Goal: Task Accomplishment & Management: Manage account settings

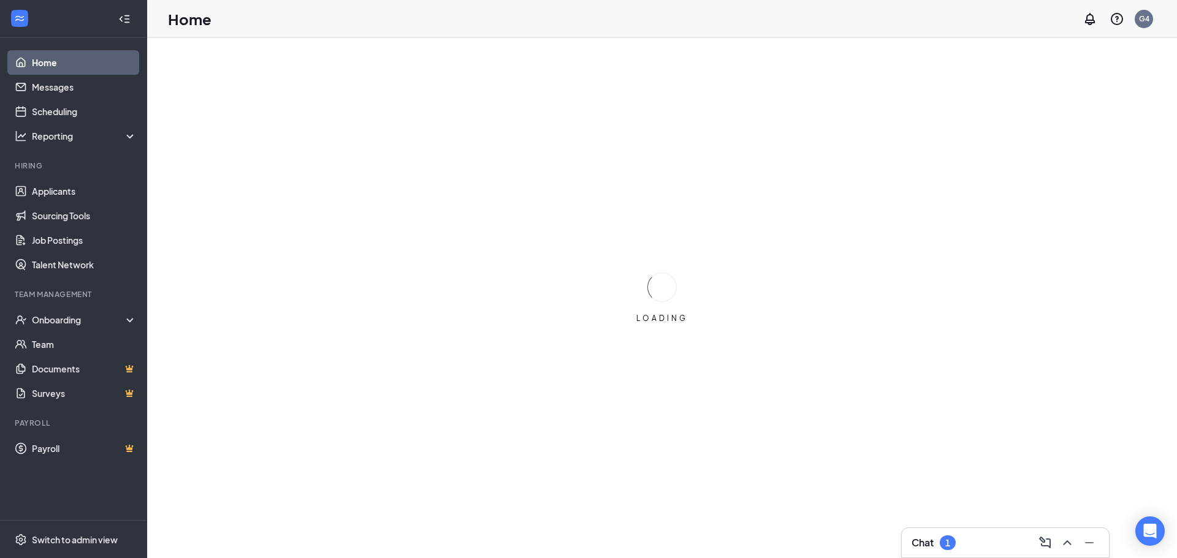
click at [985, 540] on div "Chat 1" at bounding box center [1005, 543] width 188 height 20
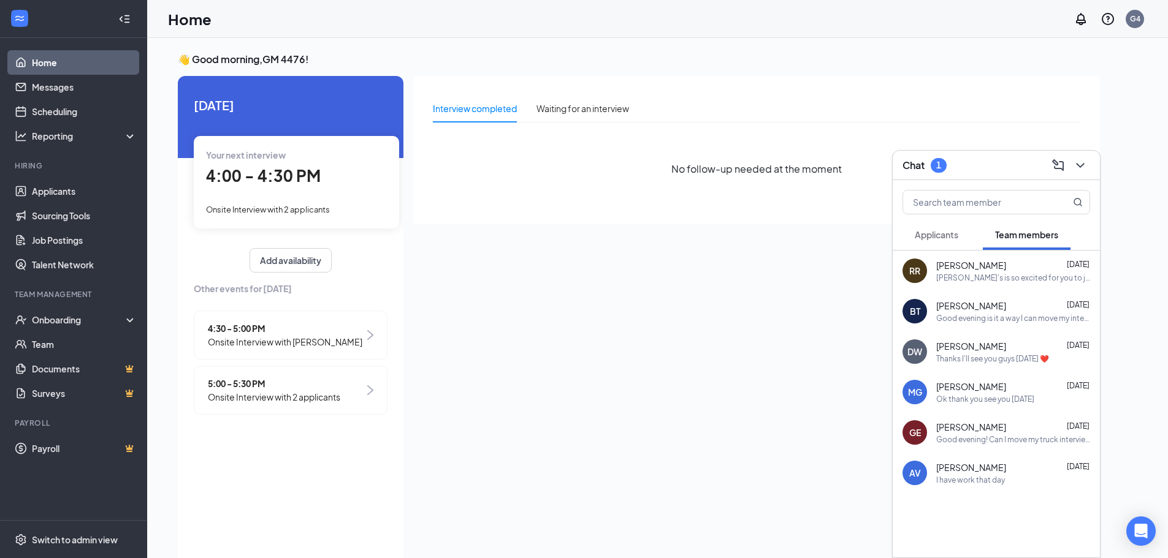
click at [937, 237] on span "Applicants" at bounding box center [936, 234] width 44 height 11
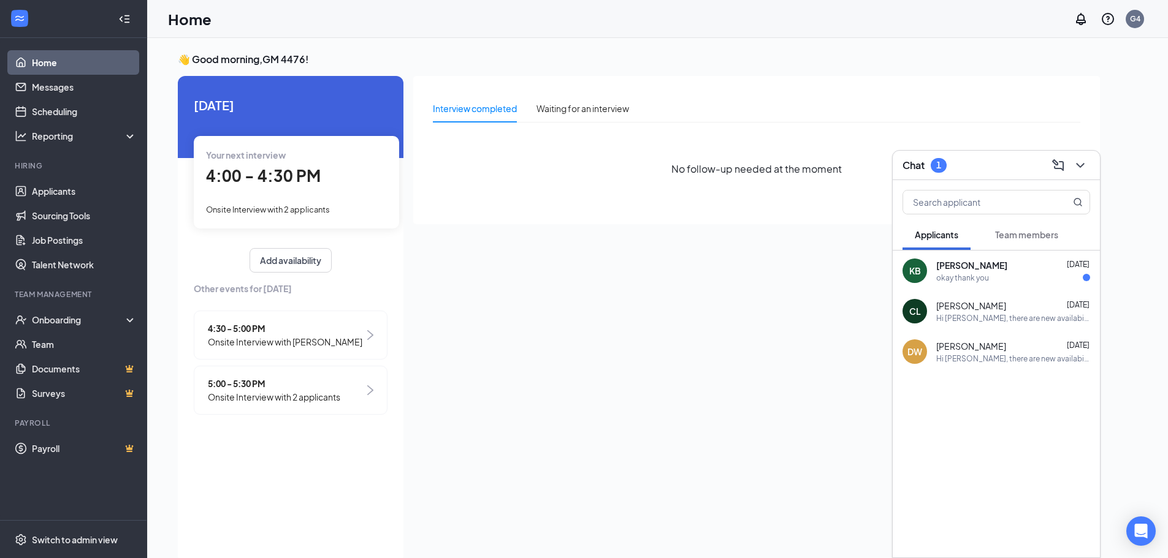
click at [980, 268] on span "[PERSON_NAME]" at bounding box center [971, 265] width 71 height 12
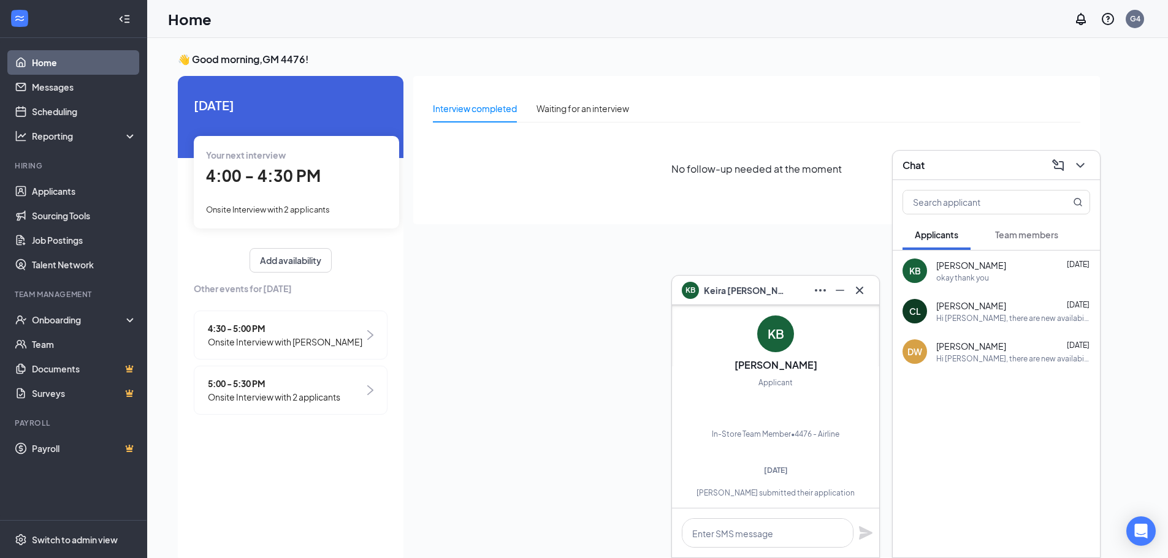
scroll to position [-674, 0]
click at [864, 297] on icon "Cross" at bounding box center [859, 290] width 15 height 15
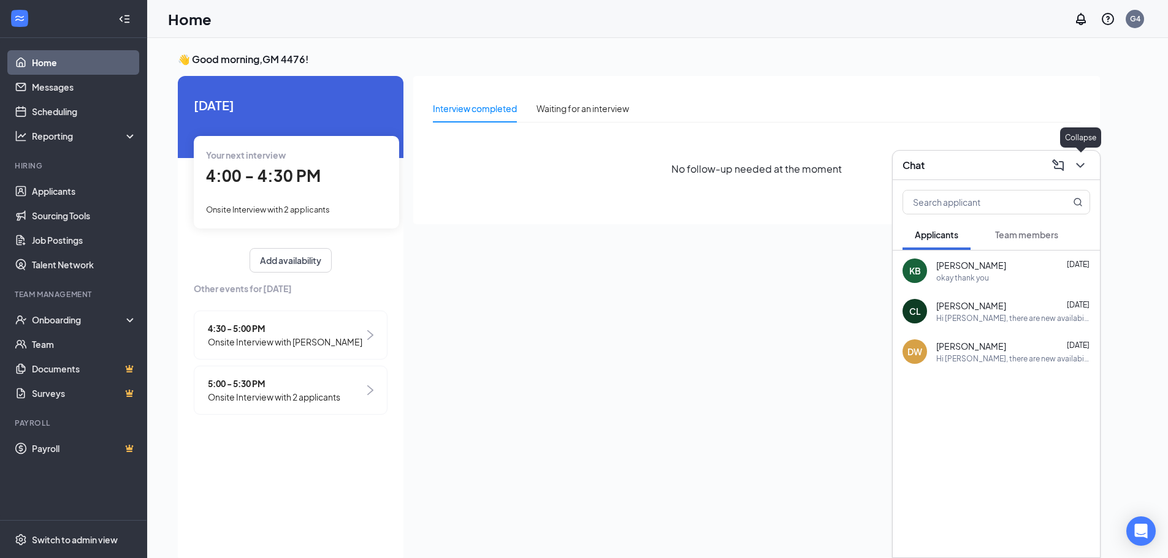
click at [1074, 166] on icon "ChevronDown" at bounding box center [1080, 165] width 15 height 15
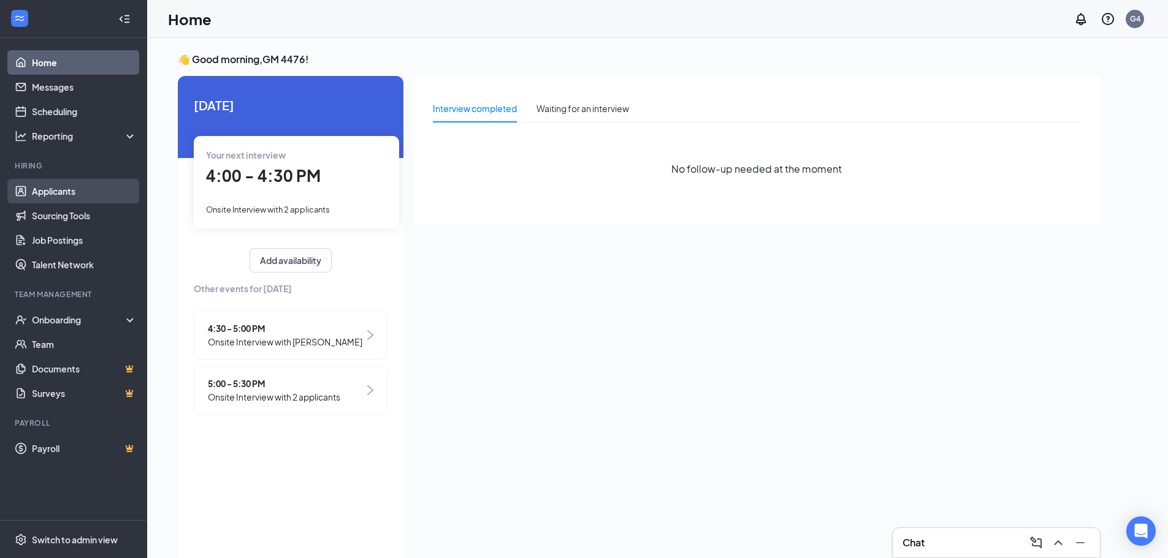
click at [60, 191] on link "Applicants" at bounding box center [84, 191] width 105 height 25
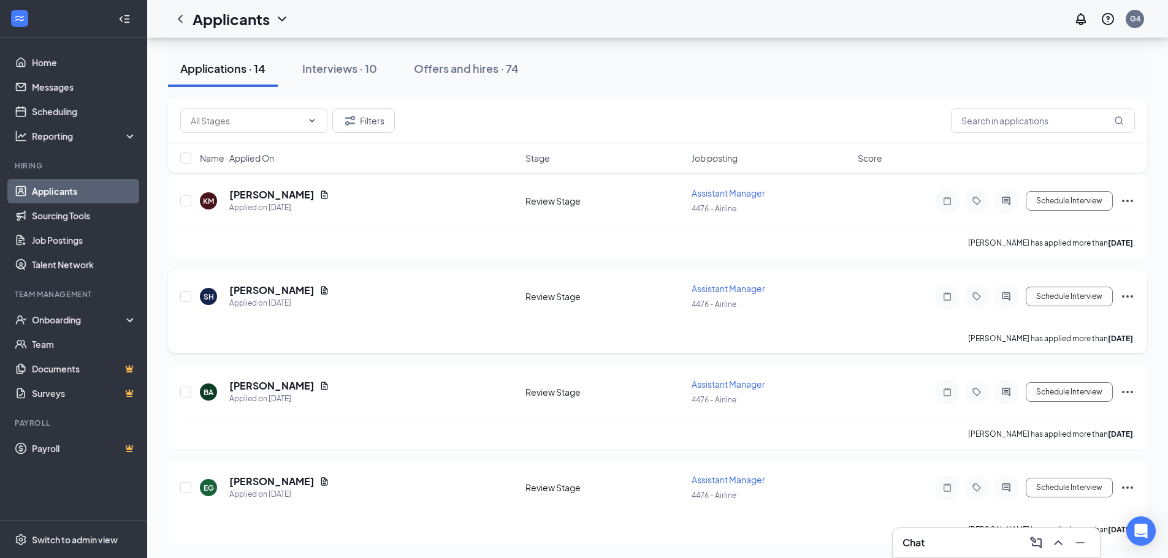
scroll to position [1020, 0]
click at [350, 73] on div "Interviews · 10" at bounding box center [339, 68] width 75 height 15
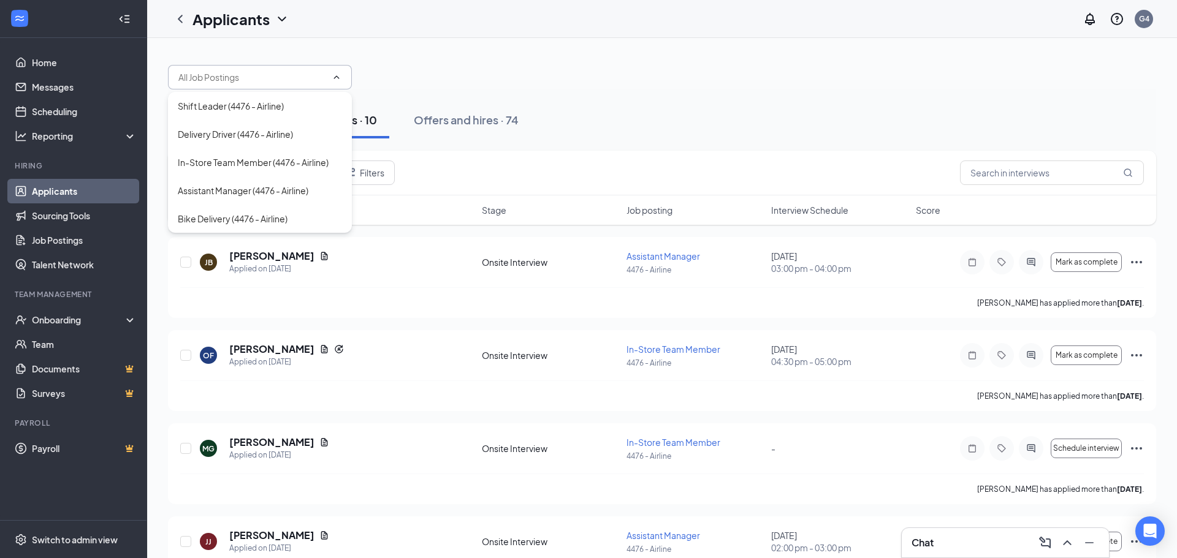
click at [665, 75] on div at bounding box center [662, 71] width 988 height 37
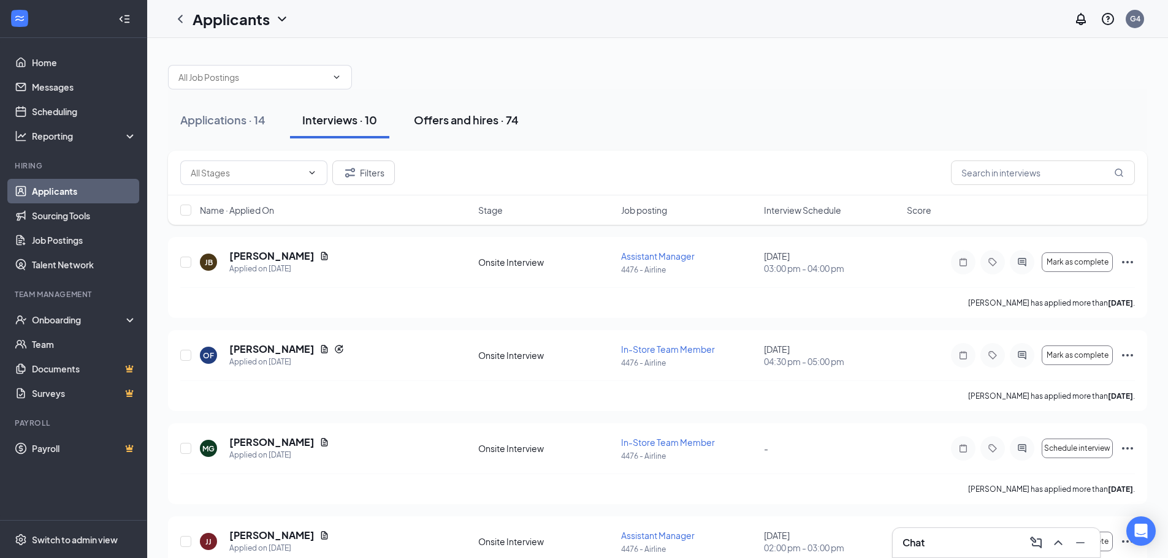
click at [474, 123] on div "Offers and hires · 74" at bounding box center [466, 119] width 105 height 15
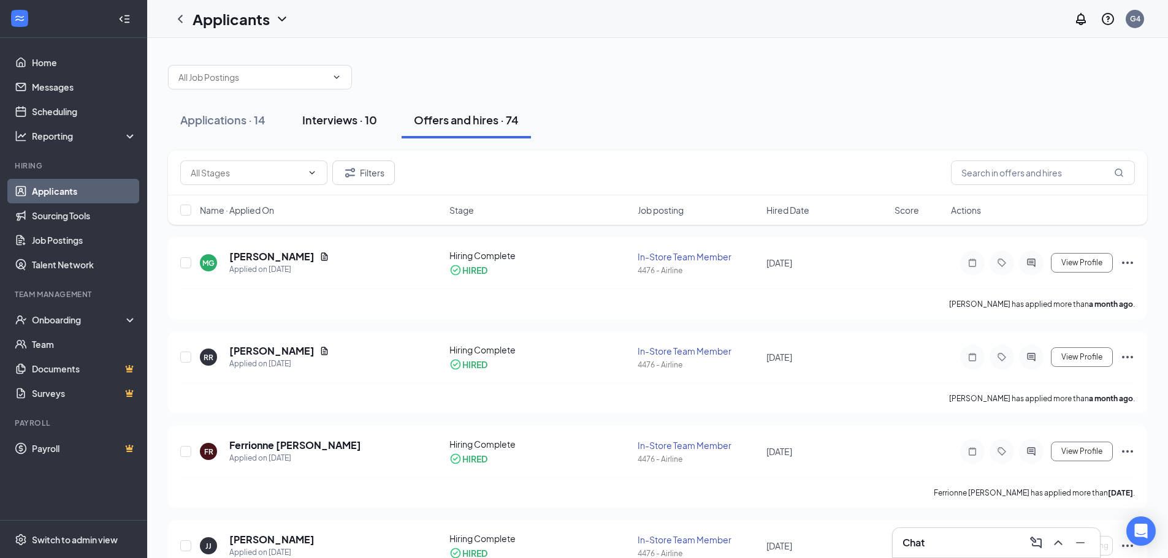
click at [341, 123] on div "Interviews · 10" at bounding box center [339, 119] width 75 height 15
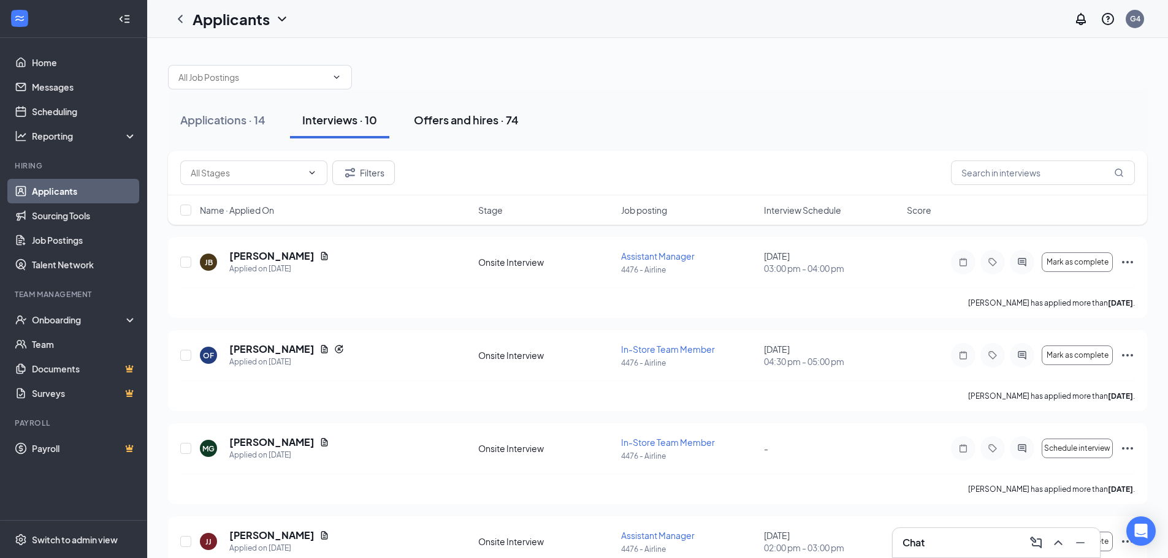
click at [468, 124] on div "Offers and hires · 74" at bounding box center [466, 119] width 105 height 15
click at [461, 121] on div "Offers and hires · 74" at bounding box center [466, 119] width 105 height 15
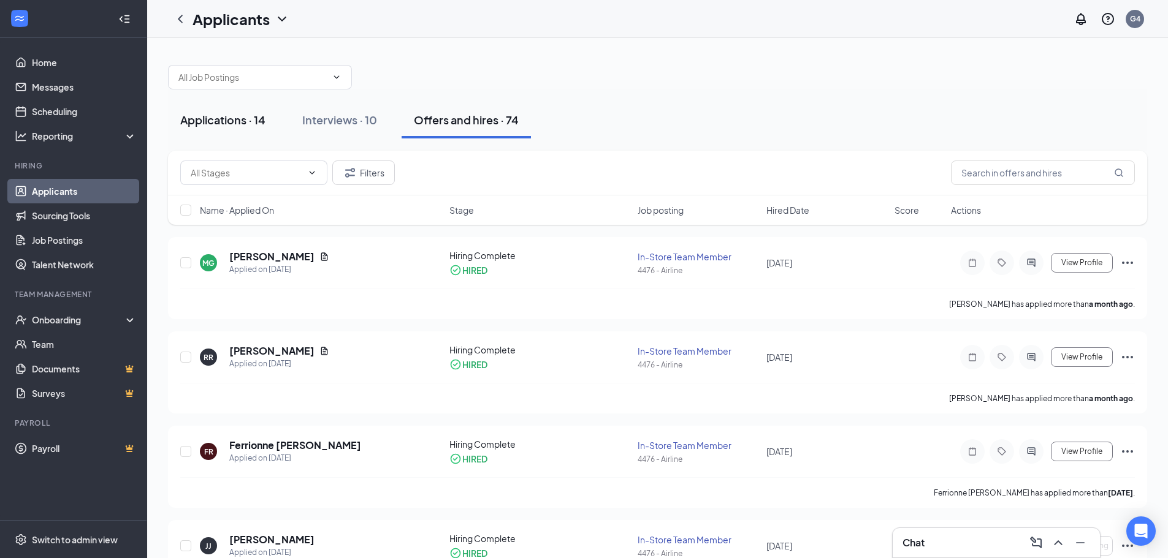
click at [222, 115] on div "Applications · 14" at bounding box center [222, 119] width 85 height 15
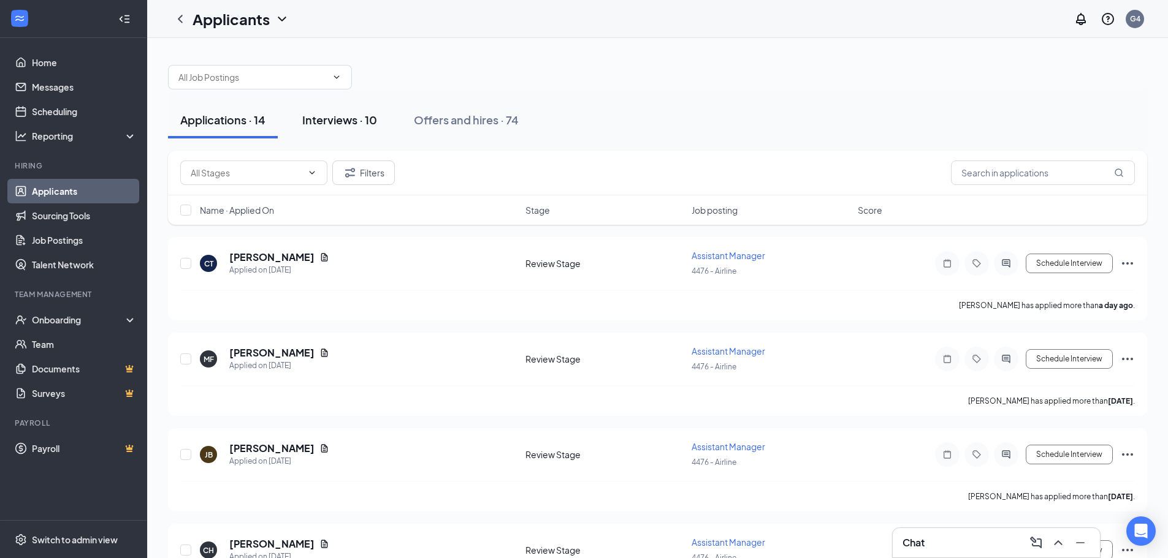
click at [329, 119] on div "Interviews · 10" at bounding box center [339, 119] width 75 height 15
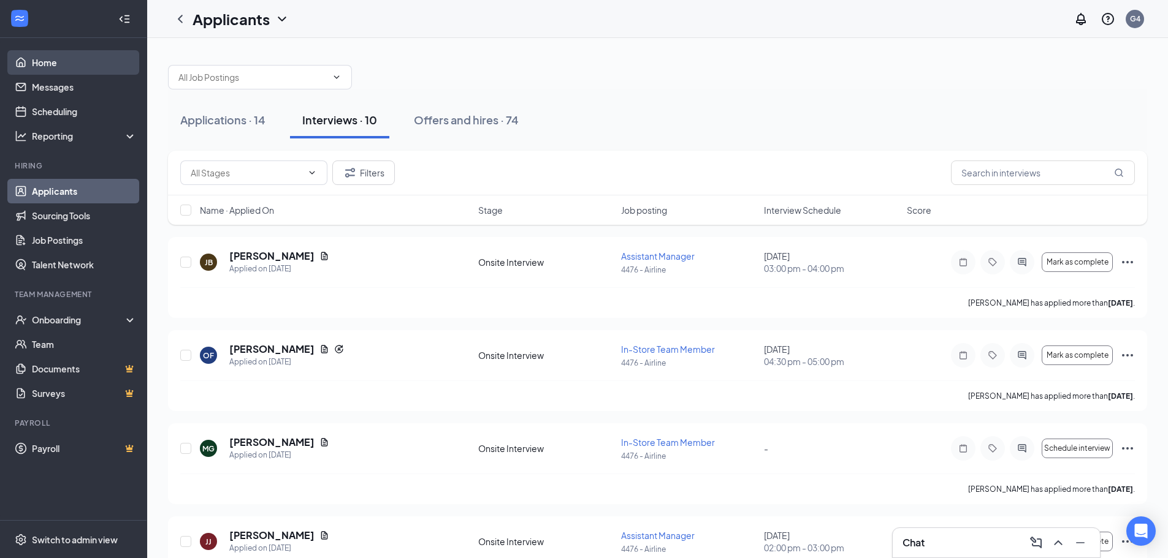
click at [53, 64] on link "Home" at bounding box center [84, 62] width 105 height 25
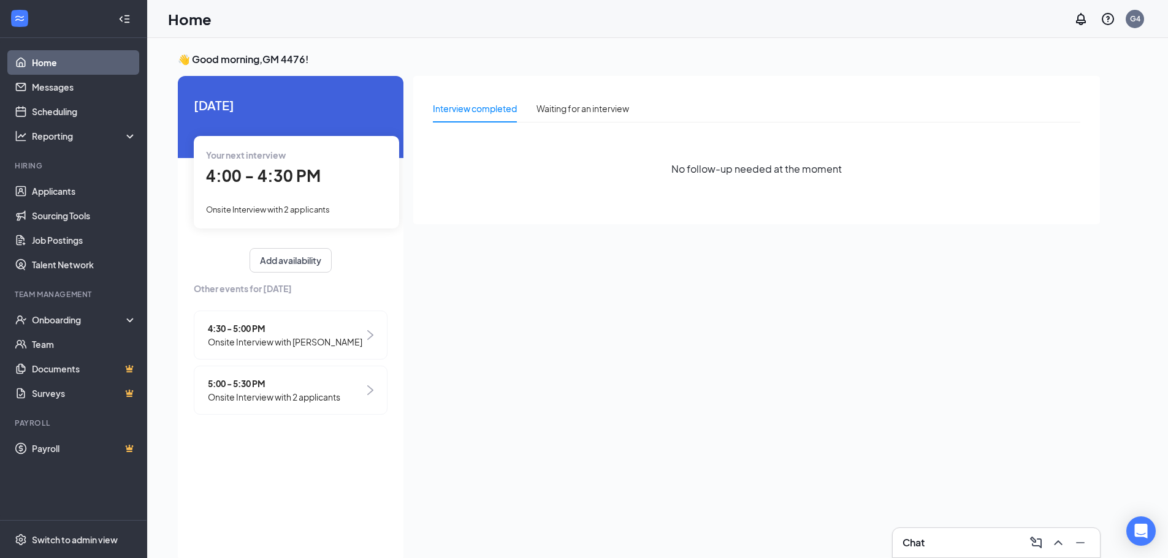
click at [316, 382] on span "5:00 - 5:30 PM" at bounding box center [274, 383] width 132 height 13
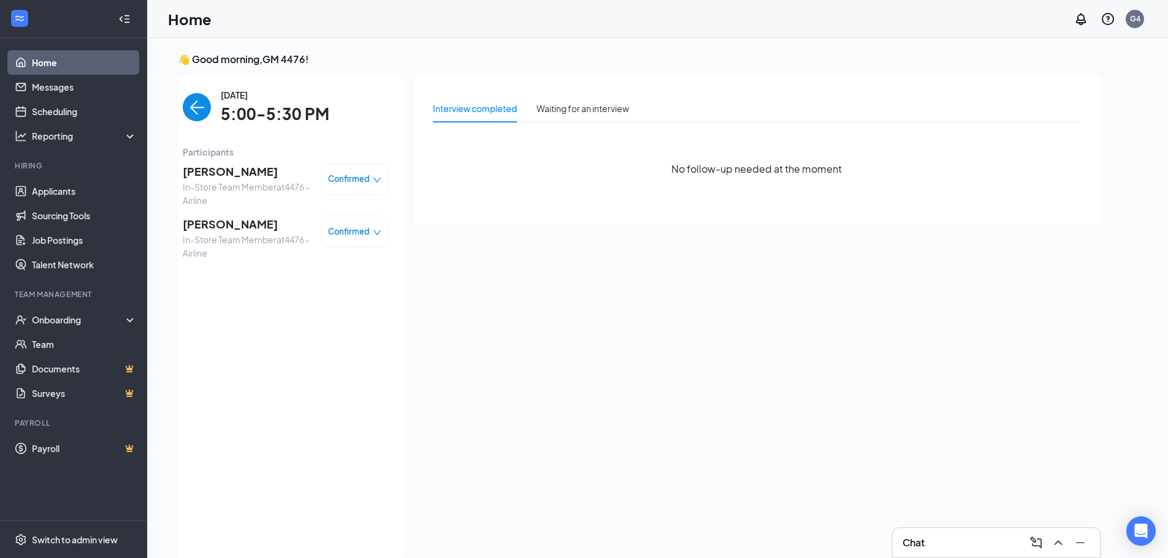
scroll to position [5, 0]
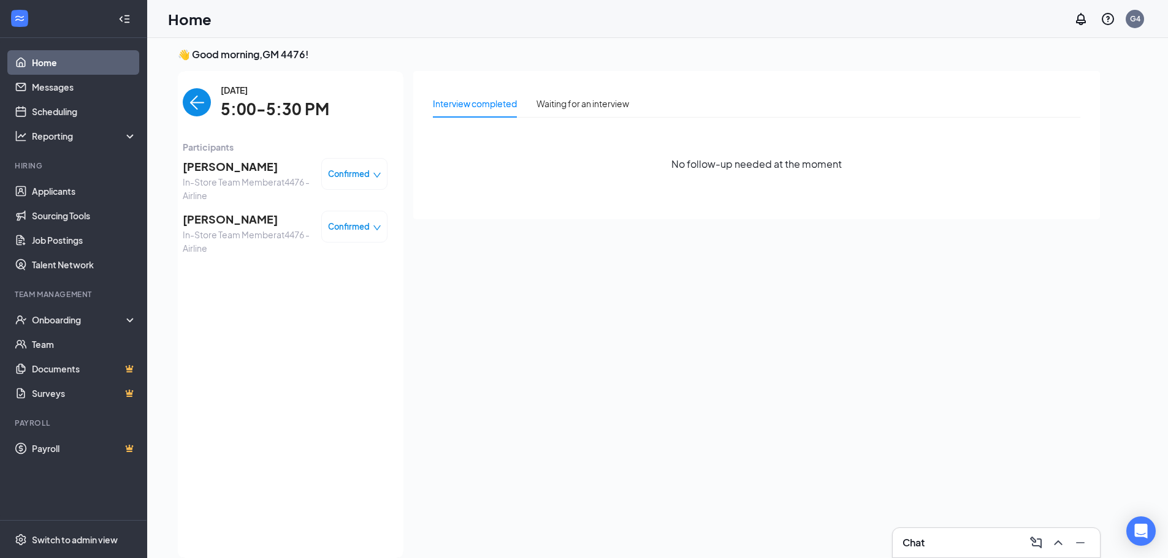
click at [194, 102] on img "back-button" at bounding box center [197, 102] width 28 height 28
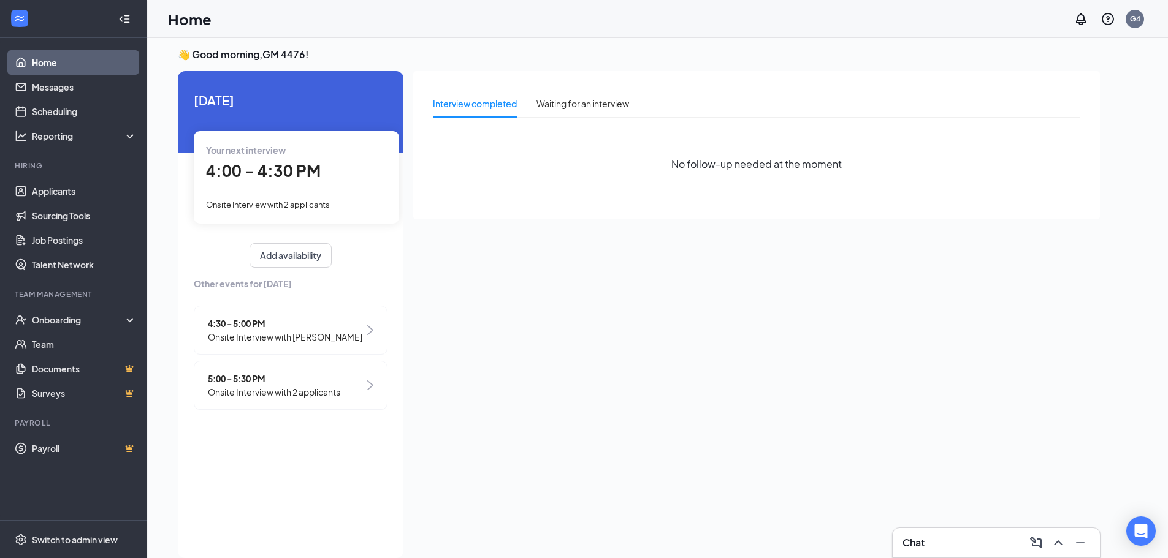
click at [298, 320] on span "4:30 - 5:00 PM" at bounding box center [285, 323] width 154 height 13
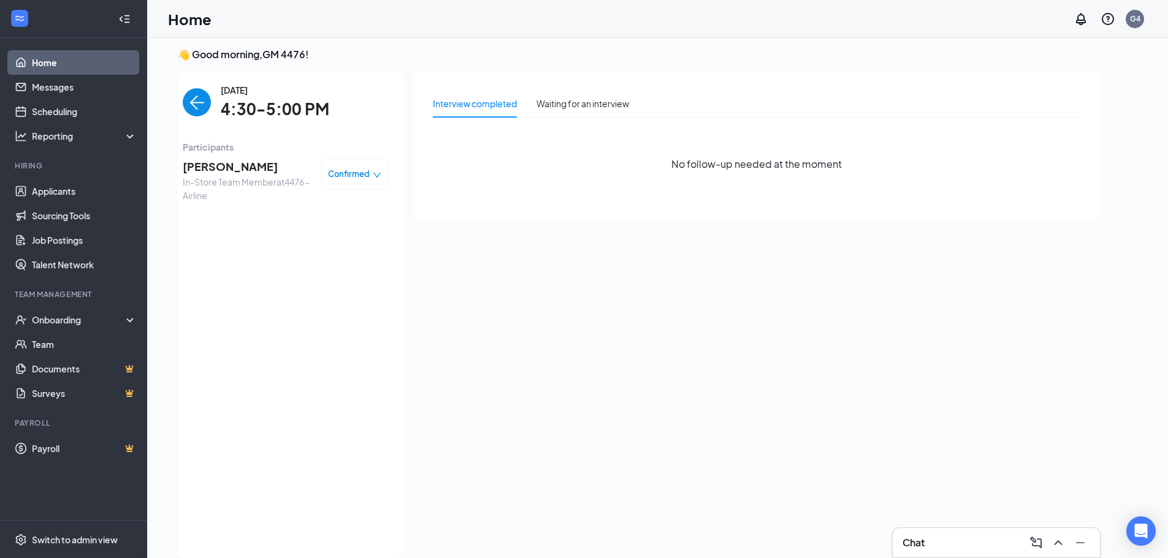
click at [199, 101] on img "back-button" at bounding box center [197, 102] width 28 height 28
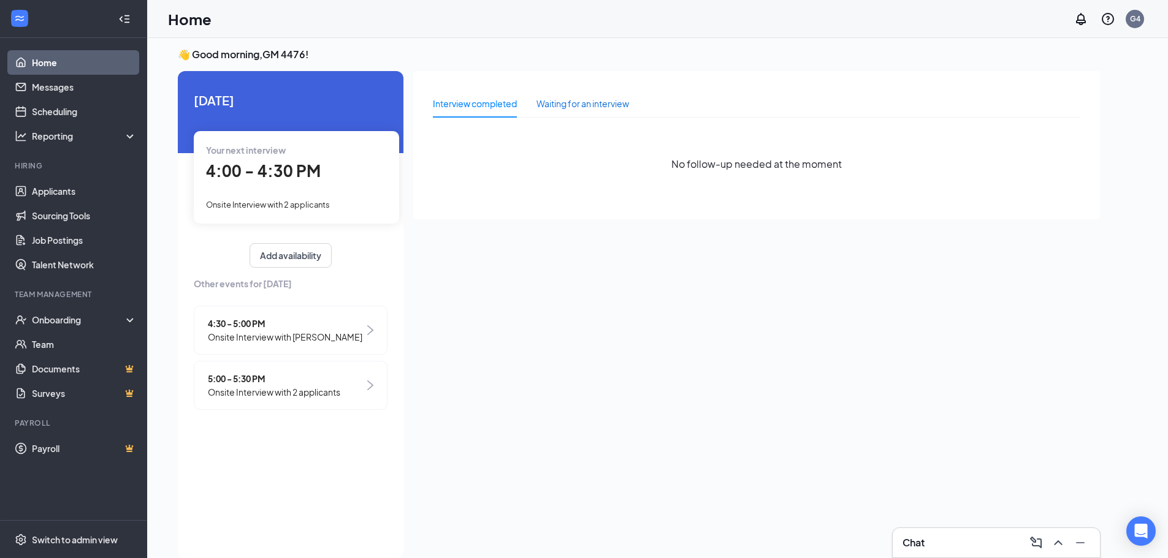
click at [566, 101] on div "Waiting for an interview" at bounding box center [582, 103] width 93 height 13
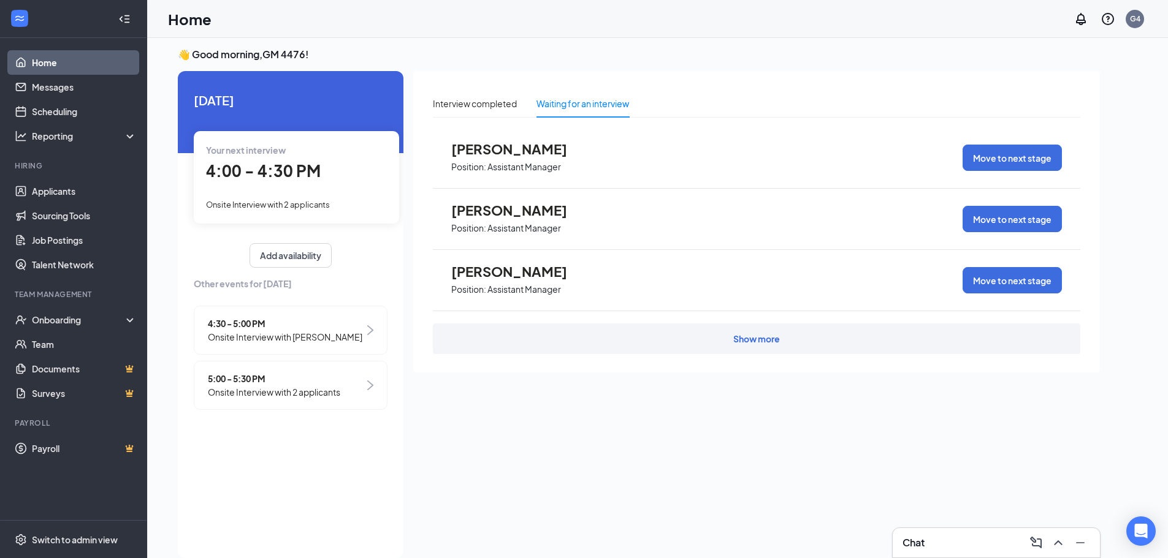
click at [764, 339] on div "Show more" at bounding box center [756, 339] width 47 height 12
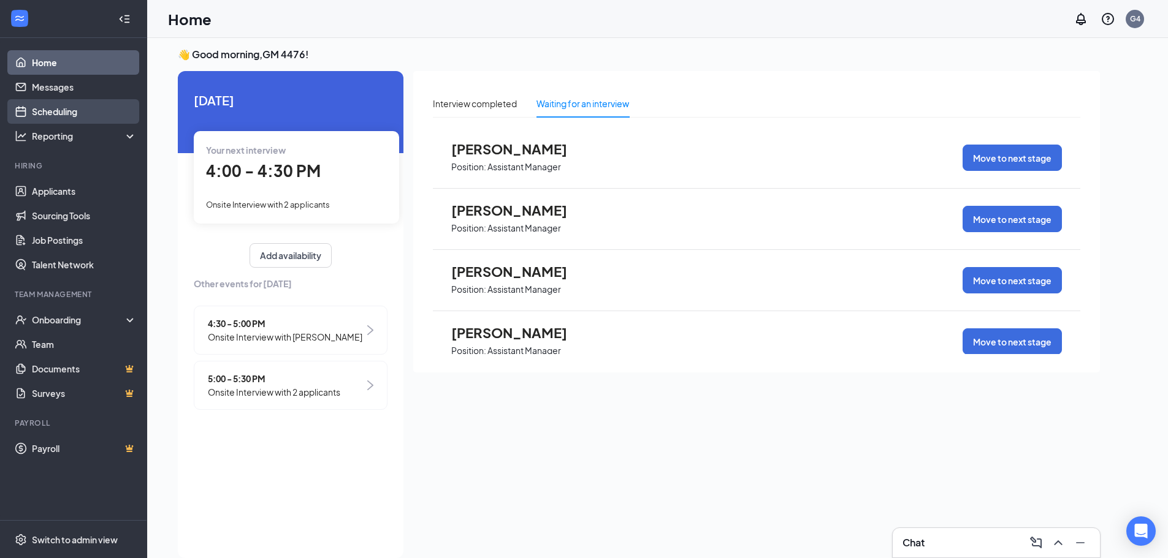
click at [62, 116] on link "Scheduling" at bounding box center [84, 111] width 105 height 25
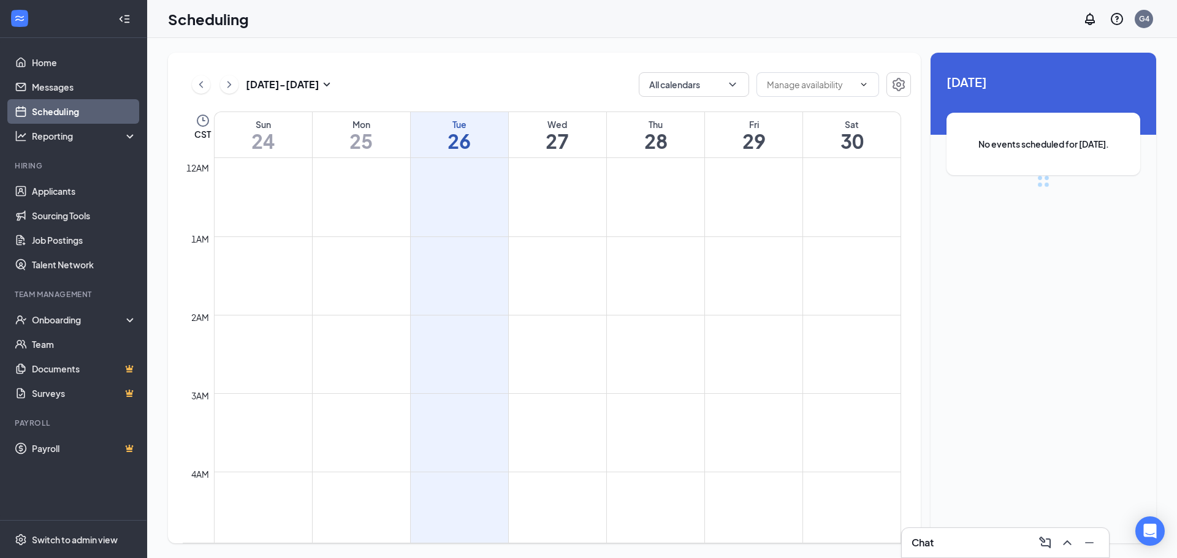
scroll to position [602, 0]
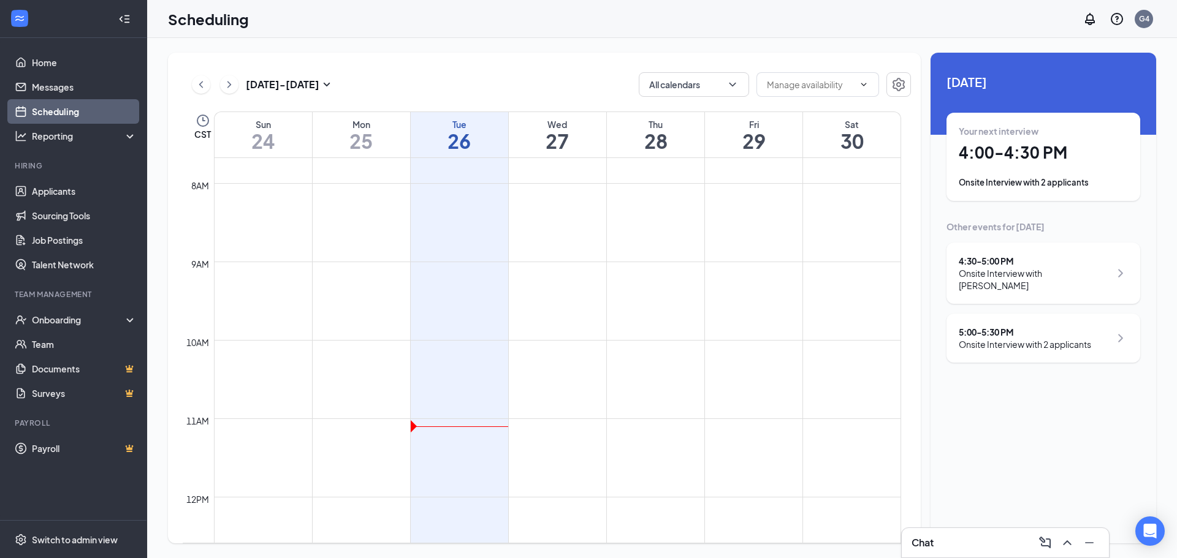
click at [1051, 338] on div "Onsite Interview with 2 applicants" at bounding box center [1025, 344] width 132 height 12
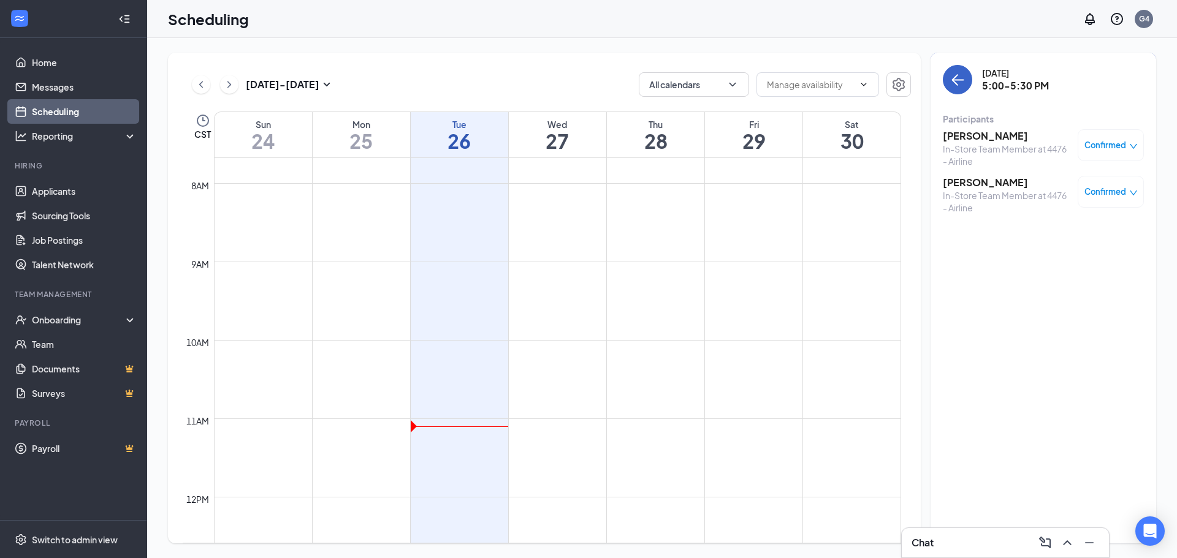
click at [957, 77] on icon "ArrowLeft" at bounding box center [957, 79] width 15 height 15
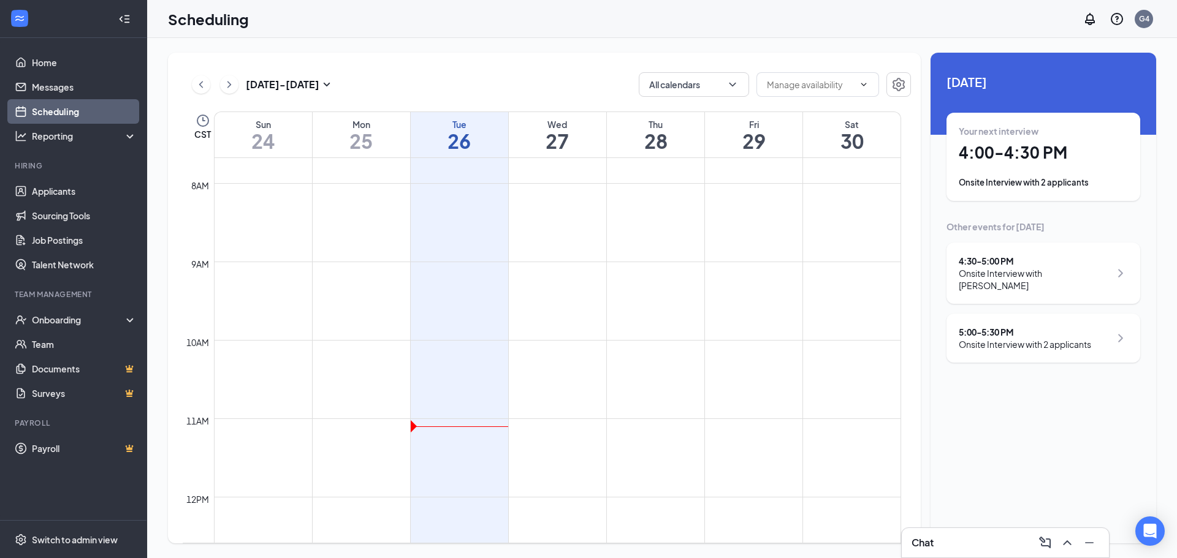
click at [1048, 261] on div "4:30 - 5:00 PM" at bounding box center [1034, 261] width 151 height 12
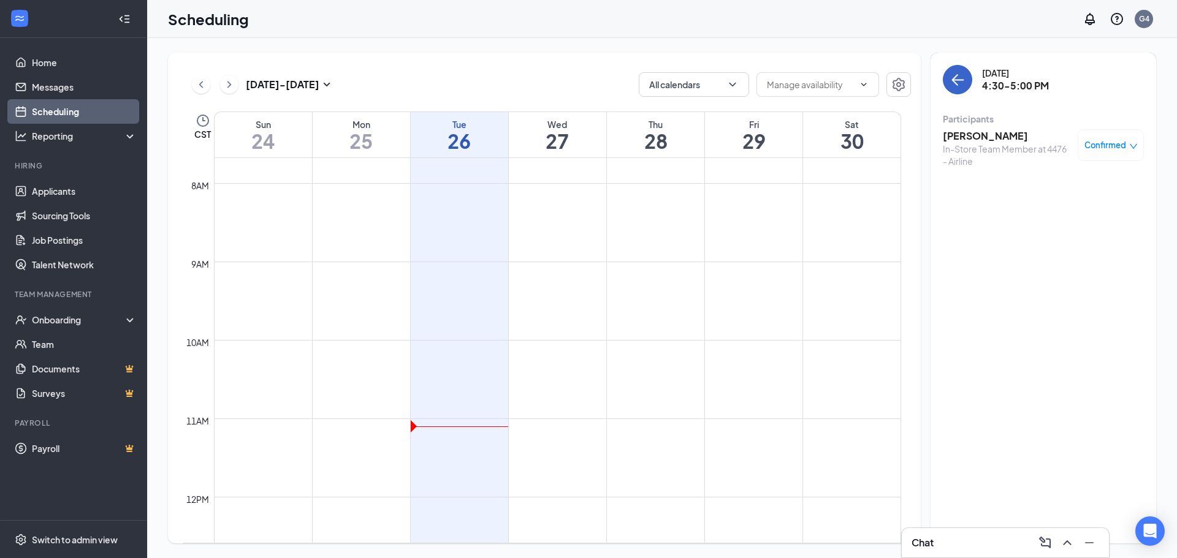
drag, startPoint x: 955, startPoint y: 78, endPoint x: 772, endPoint y: 99, distance: 184.4
click at [955, 78] on icon "ArrowLeft" at bounding box center [957, 79] width 15 height 15
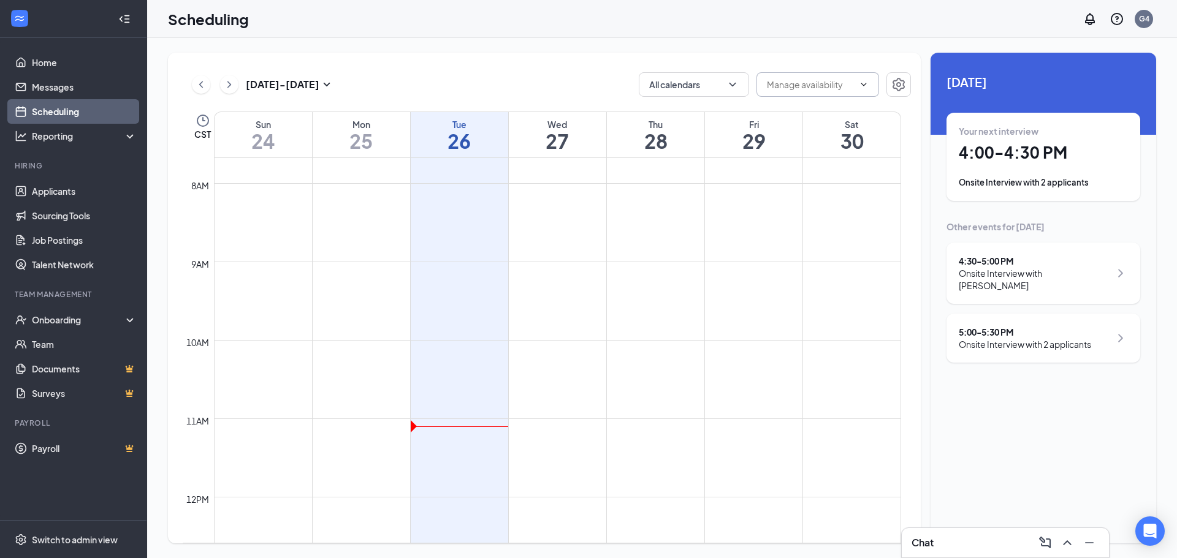
click at [867, 83] on icon "ChevronDown" at bounding box center [864, 85] width 10 height 10
click at [856, 82] on span at bounding box center [862, 85] width 12 height 10
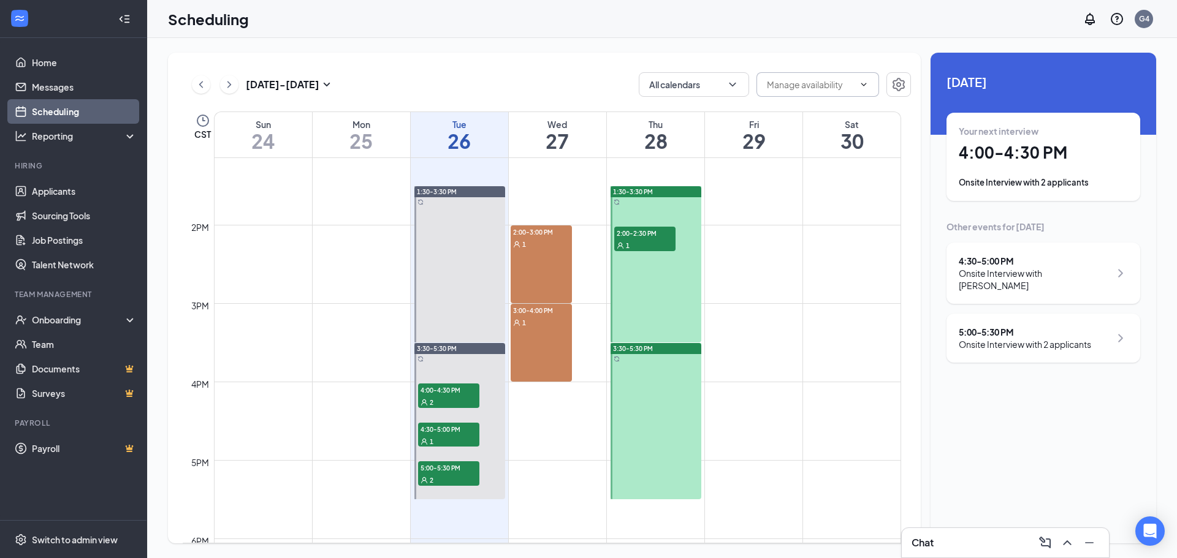
scroll to position [970, 0]
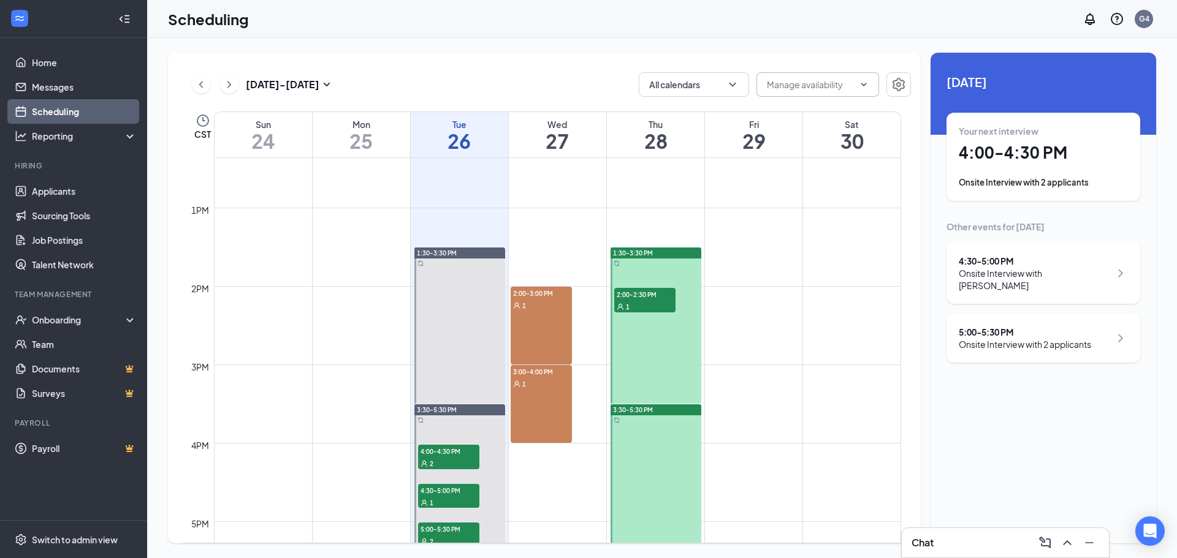
click at [638, 330] on div at bounding box center [655, 326] width 91 height 156
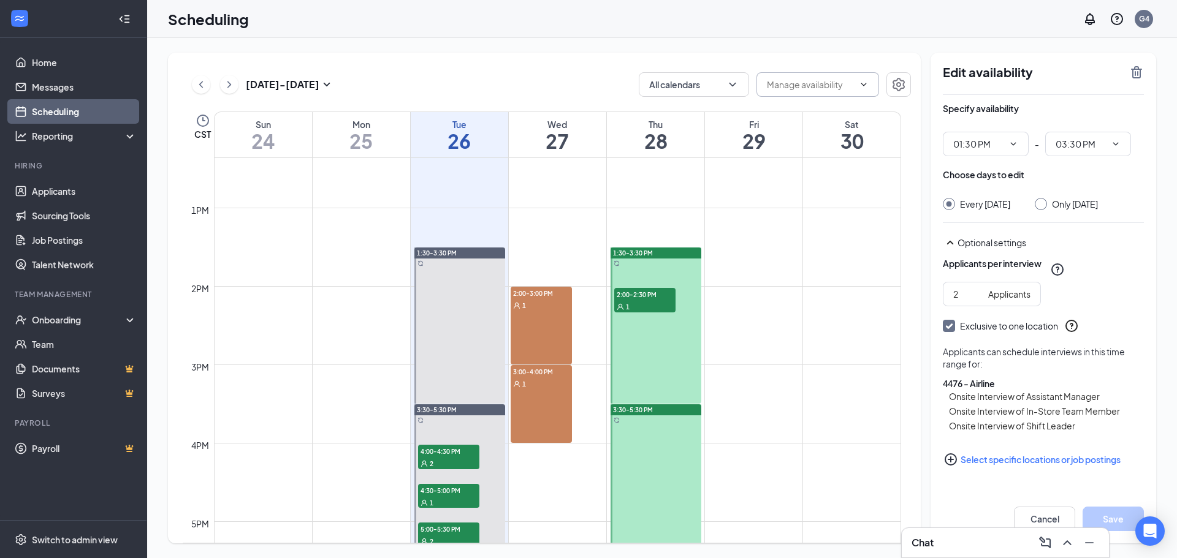
scroll to position [2, 0]
click at [675, 476] on div at bounding box center [655, 483] width 91 height 156
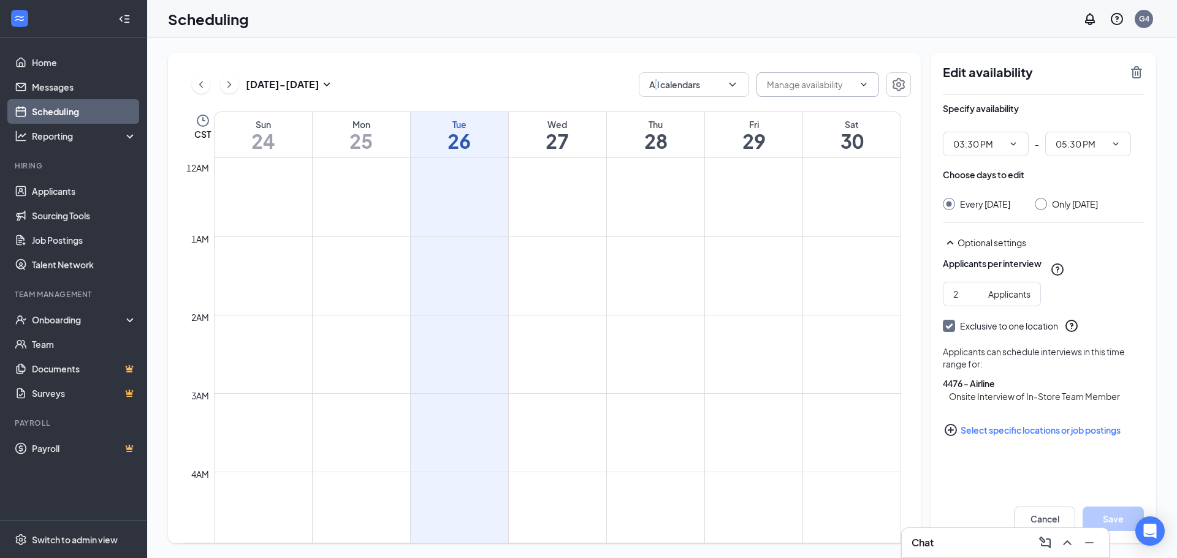
click at [657, 39] on div "[DATE] - [DATE] All calendars CST Sun 24 Mon 25 Tue 26 Wed 27 Thu 28 Fri 29 Sat…" at bounding box center [662, 298] width 1030 height 520
drag, startPoint x: 53, startPoint y: 192, endPoint x: 59, endPoint y: 194, distance: 7.0
click at [53, 192] on link "Applicants" at bounding box center [84, 191] width 105 height 25
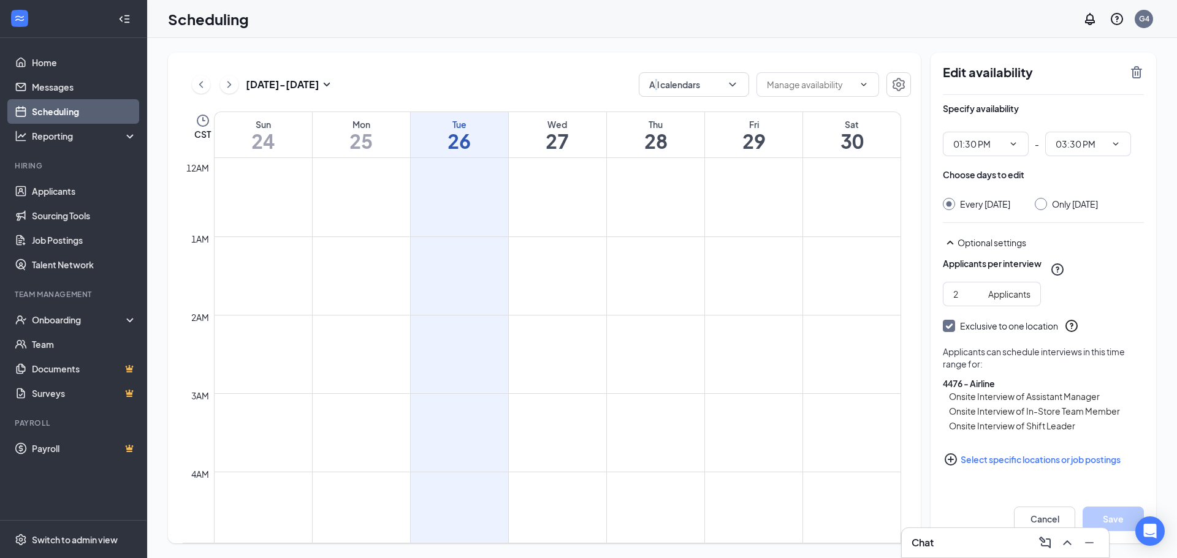
type input "01:30 PM"
type input "03:30 PM"
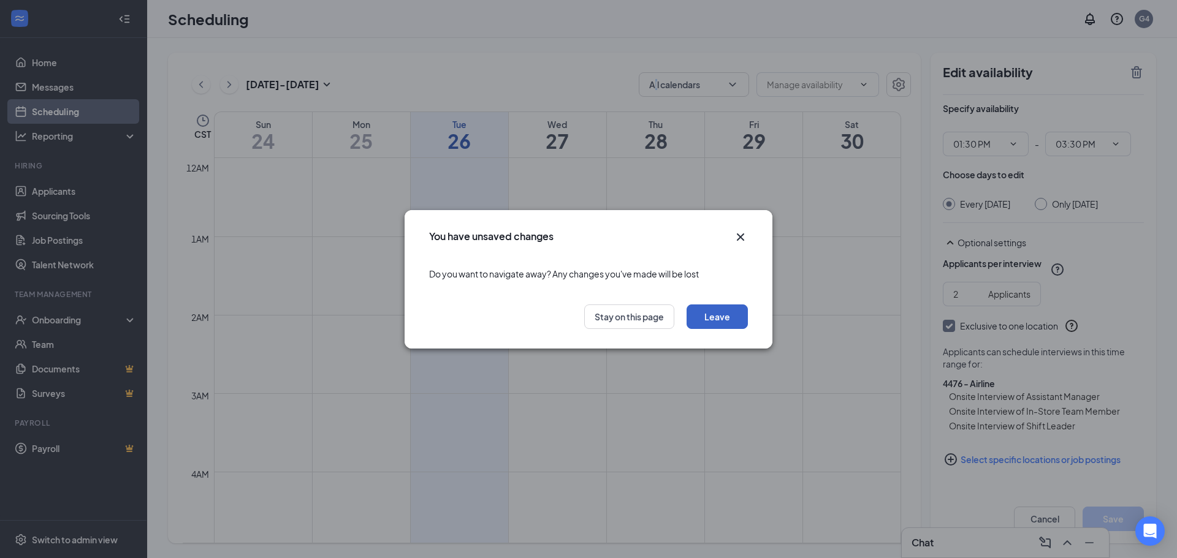
click at [712, 317] on button "Leave" at bounding box center [716, 317] width 61 height 25
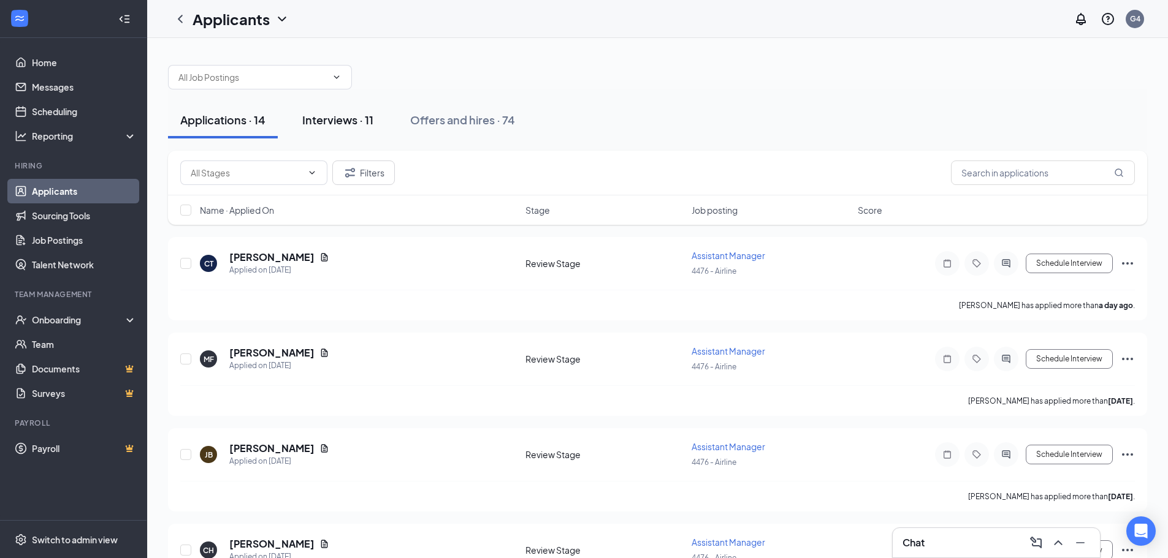
click at [349, 124] on div "Interviews · 11" at bounding box center [337, 119] width 71 height 15
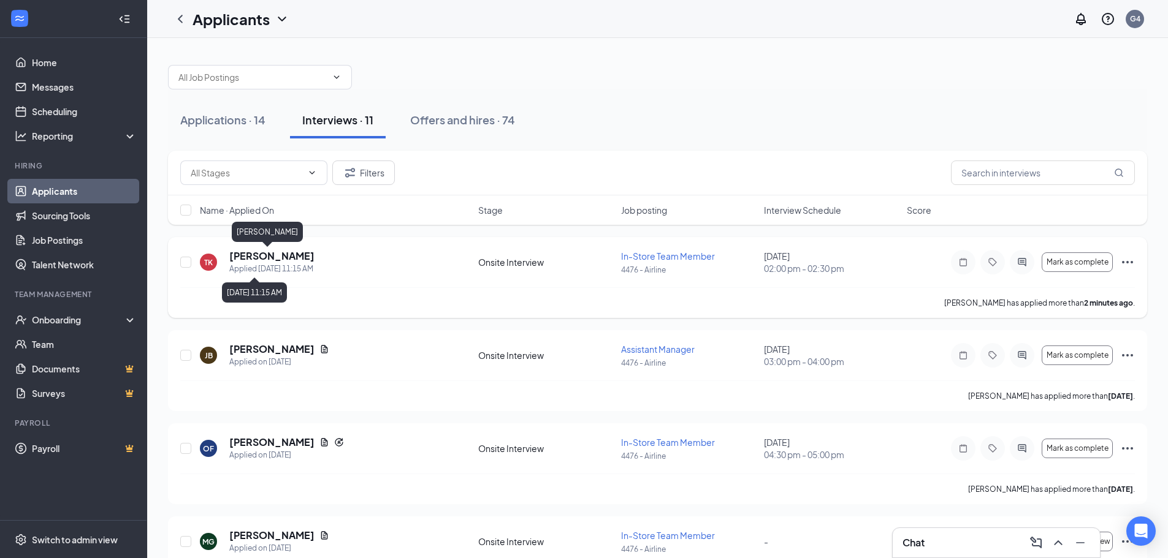
click at [254, 257] on h5 "[PERSON_NAME]" at bounding box center [271, 255] width 85 height 13
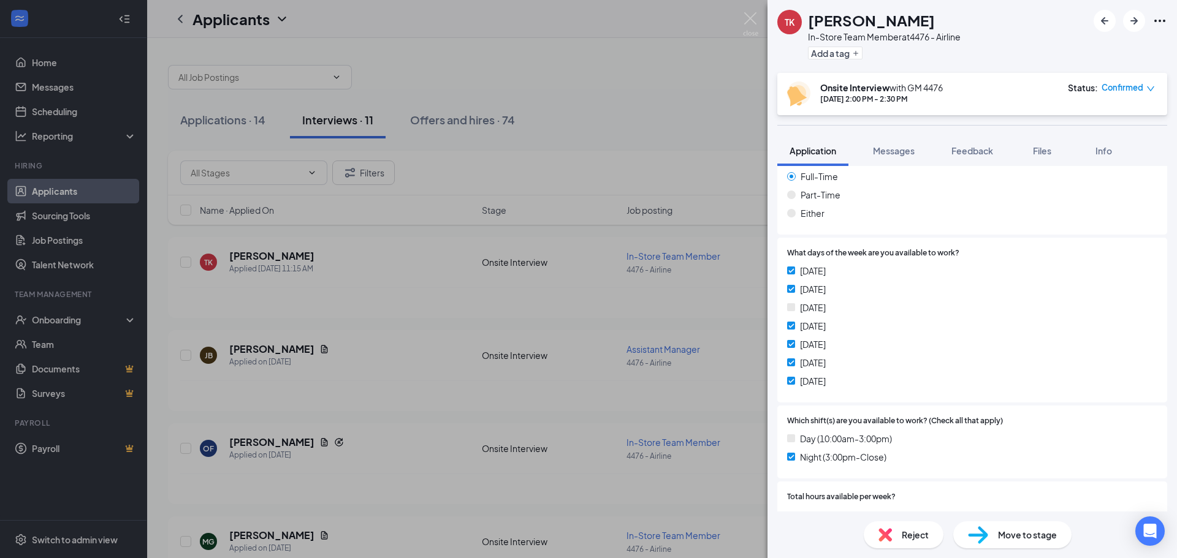
scroll to position [224, 0]
